Goal: Task Accomplishment & Management: Use online tool/utility

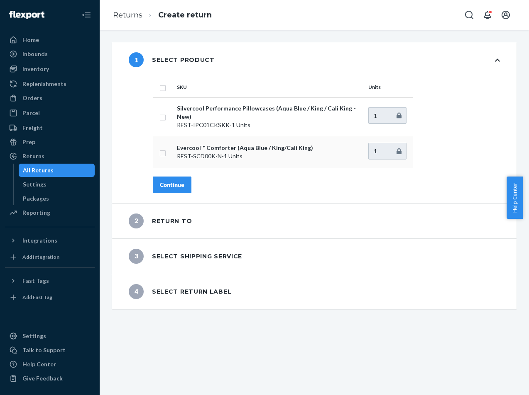
click at [164, 154] on input "checkbox" at bounding box center [162, 152] width 7 height 9
checkbox input "true"
click at [168, 182] on div "Continue" at bounding box center [172, 185] width 24 height 8
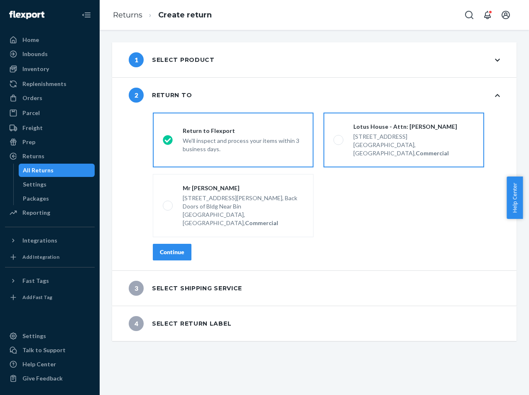
click at [385, 146] on div "[GEOGRAPHIC_DATA], [GEOGRAPHIC_DATA], Commercial" at bounding box center [413, 149] width 121 height 17
click at [339, 143] on input "Lotus House - Attn: [PERSON_NAME] [STREET_ADDRESS], Commercial" at bounding box center [335, 139] width 5 height 5
radio input "true"
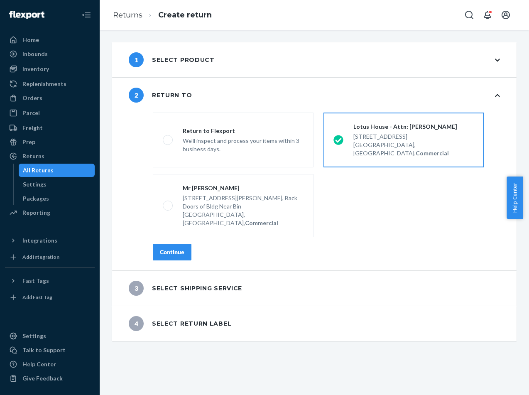
click at [173, 248] on div "Continue" at bounding box center [172, 252] width 24 height 8
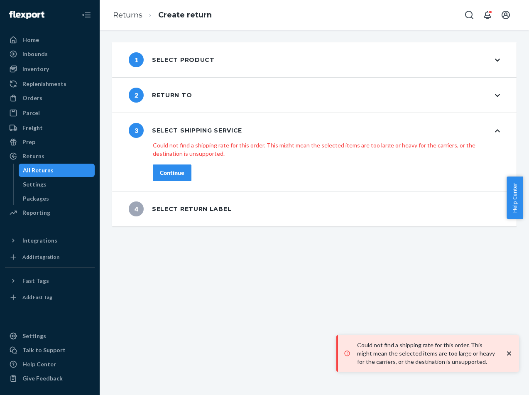
click at [509, 357] on icon "close toast" at bounding box center [509, 353] width 8 height 8
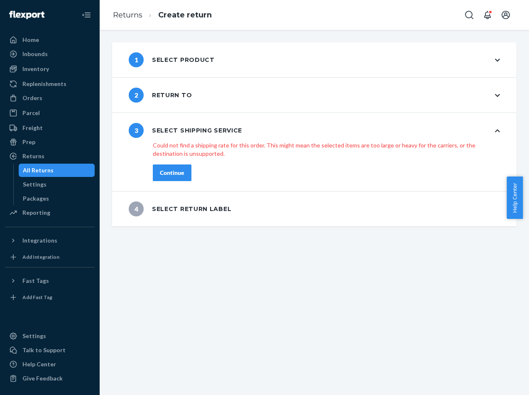
click at [308, 283] on div "1 Select product 2 Return to 3 Select shipping service shippingRatesRadioGroup …" at bounding box center [314, 212] width 429 height 365
